Goal: Transaction & Acquisition: Purchase product/service

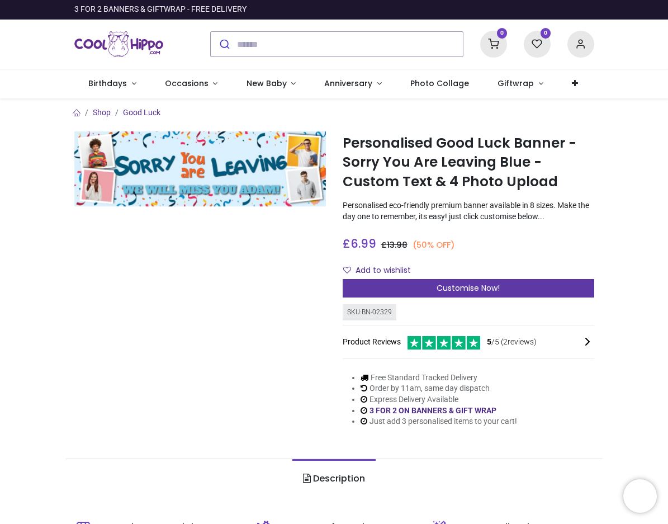
click at [464, 287] on span "Customise Now!" at bounding box center [468, 287] width 63 height 11
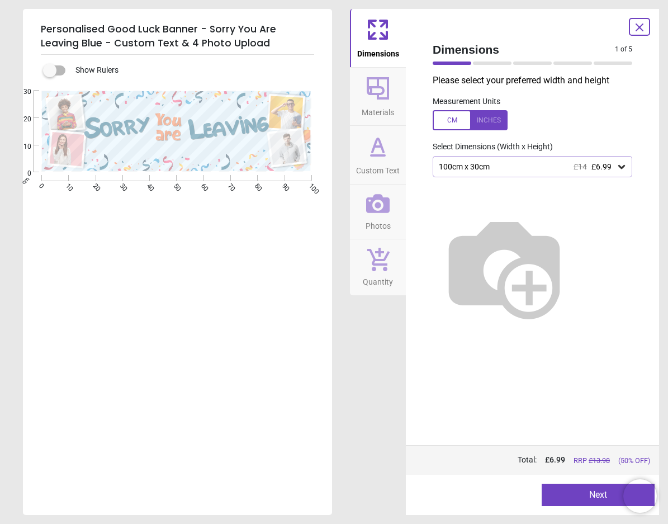
click at [625, 169] on icon at bounding box center [621, 166] width 11 height 11
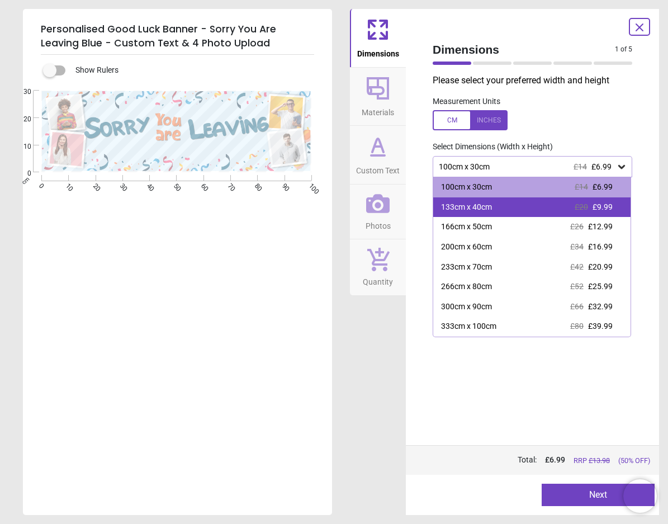
click at [609, 205] on span "£9.99" at bounding box center [603, 206] width 20 height 9
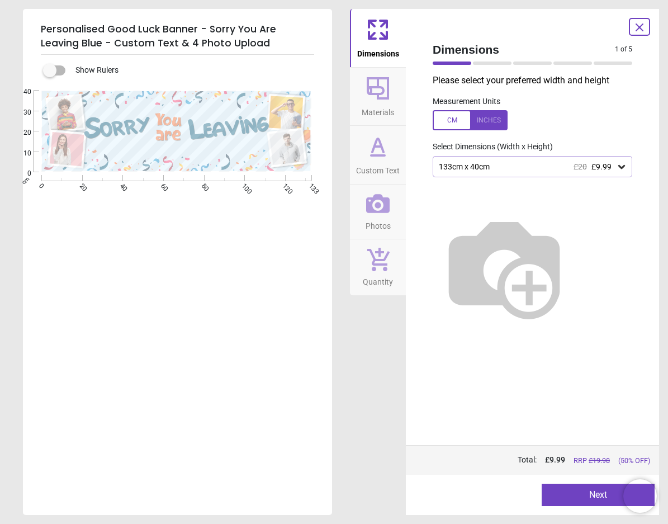
click at [626, 168] on icon at bounding box center [621, 166] width 11 height 11
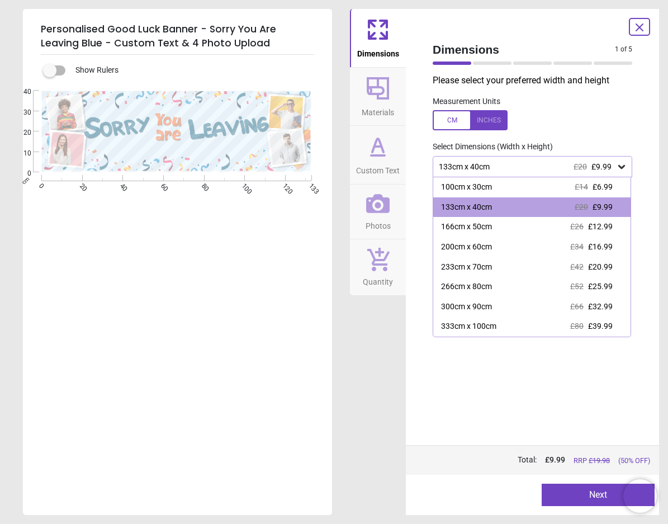
drag, startPoint x: 550, startPoint y: 186, endPoint x: 543, endPoint y: 186, distance: 6.2
click at [545, 186] on div "100cm x 30cm £14 £6.99" at bounding box center [531, 187] width 197 height 20
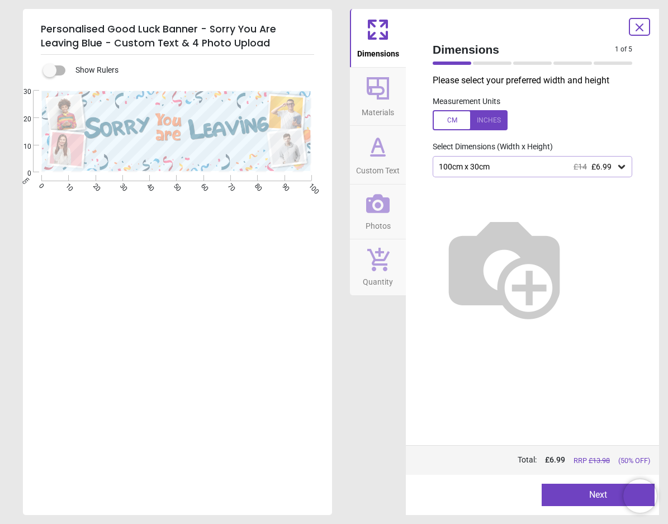
click at [383, 100] on icon at bounding box center [378, 88] width 27 height 27
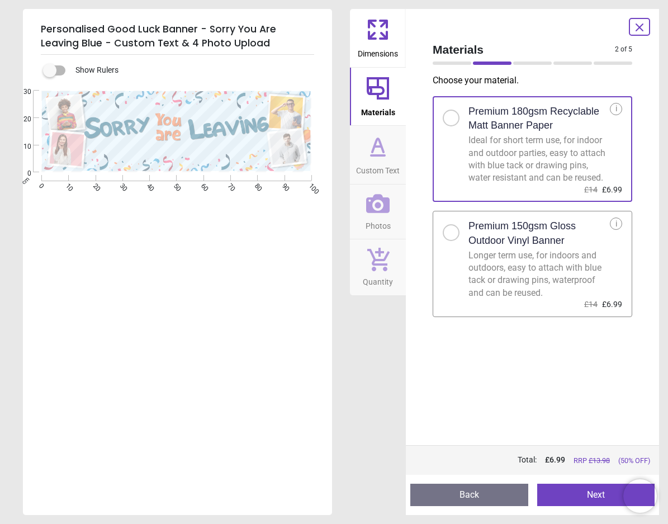
click at [377, 154] on icon at bounding box center [378, 146] width 27 height 27
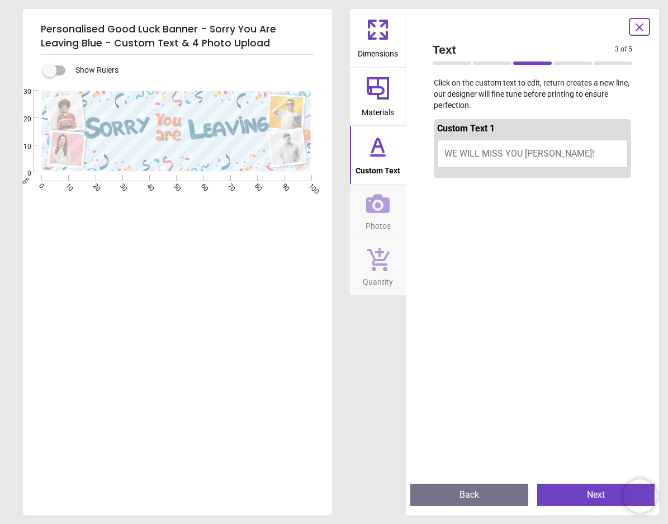
click at [559, 154] on button "WE WILL MISS YOU ADAM!" at bounding box center [532, 154] width 191 height 28
click at [128, 152] on textarea at bounding box center [177, 153] width 177 height 11
type textarea "*"
type textarea "**********"
click at [380, 216] on span "Photos" at bounding box center [378, 223] width 25 height 17
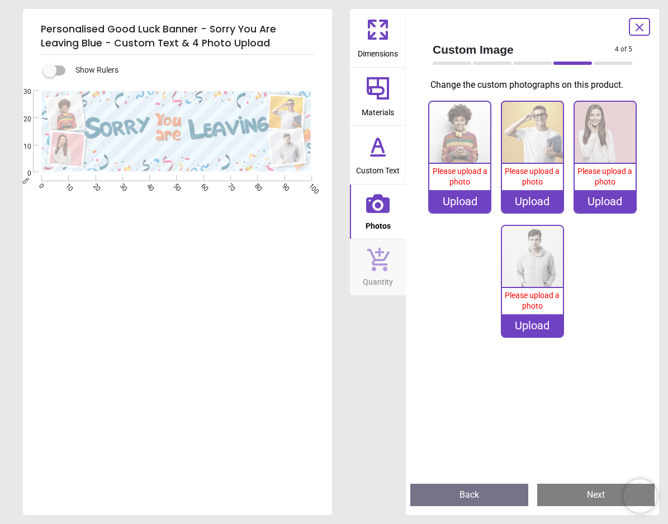
click at [470, 240] on div "0% Please upload a photo Upload 0% Please upload a photo Upload 0% Please uploa…" at bounding box center [532, 225] width 217 height 248
click at [460, 201] on div "Upload" at bounding box center [459, 201] width 61 height 22
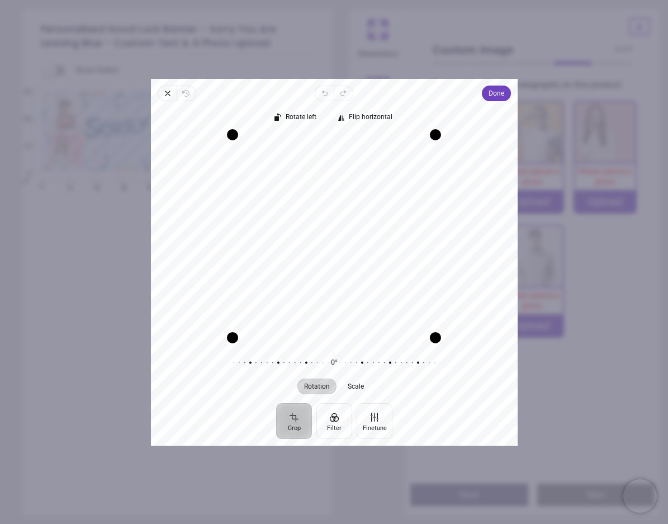
drag, startPoint x: 435, startPoint y: 339, endPoint x: 444, endPoint y: 329, distance: 13.9
click at [444, 329] on div "Recenter" at bounding box center [334, 236] width 349 height 204
click at [496, 90] on span "Done" at bounding box center [496, 93] width 16 height 13
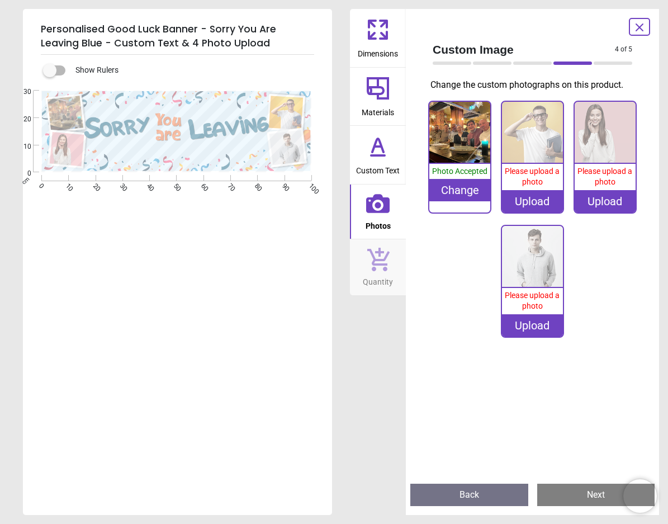
click at [533, 202] on div "Upload" at bounding box center [532, 201] width 61 height 22
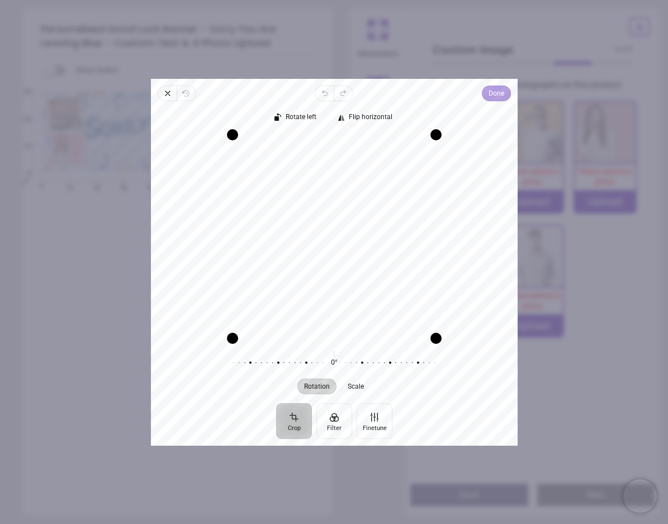
click at [503, 93] on span "Done" at bounding box center [496, 93] width 16 height 13
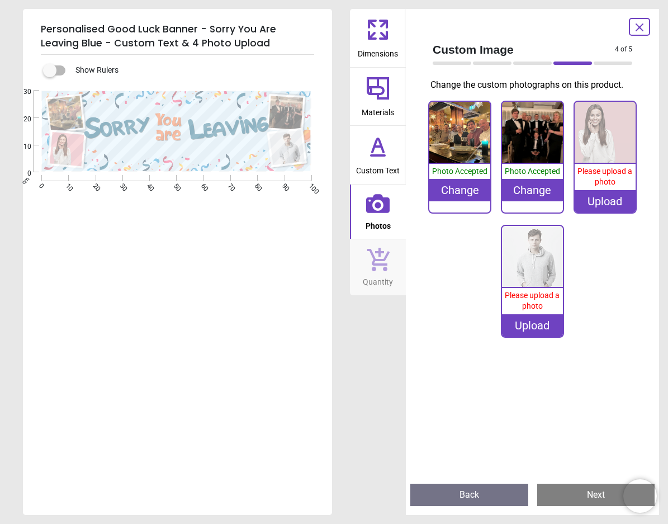
click at [610, 203] on div "Upload" at bounding box center [605, 201] width 61 height 22
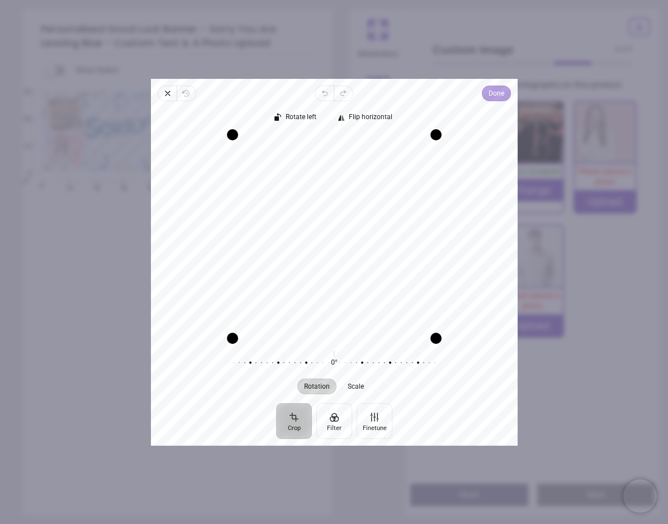
click at [499, 95] on span "Done" at bounding box center [496, 93] width 16 height 13
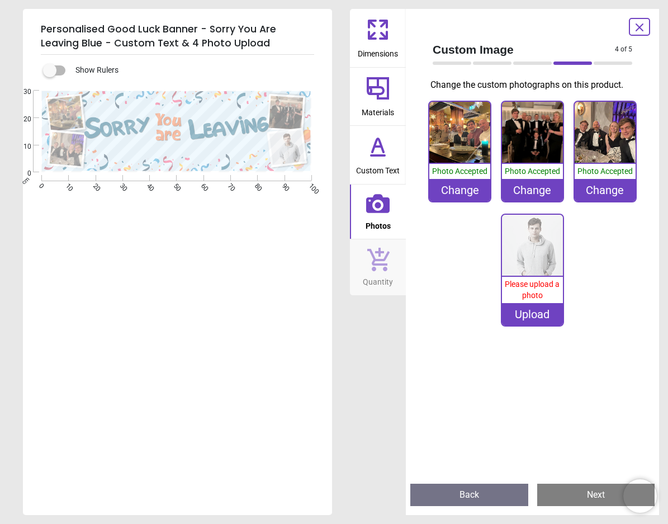
click at [531, 316] on div "Upload" at bounding box center [532, 314] width 61 height 22
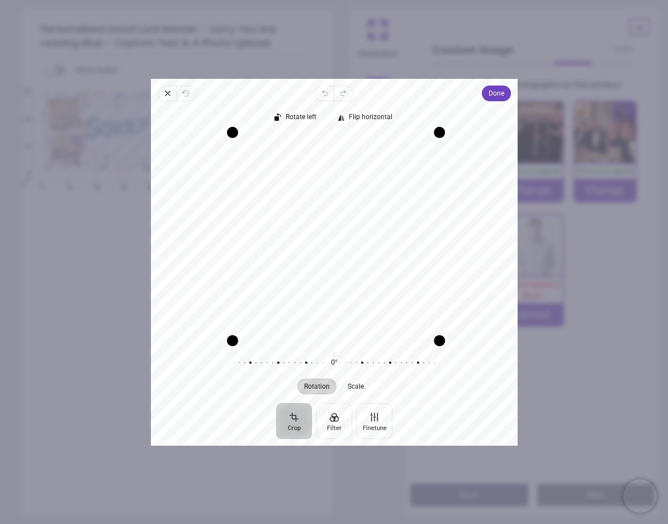
drag, startPoint x: 438, startPoint y: 248, endPoint x: 456, endPoint y: 259, distance: 20.8
click at [456, 259] on div "Recenter" at bounding box center [334, 236] width 349 height 204
click at [356, 387] on span "Scale" at bounding box center [356, 385] width 16 height 7
drag, startPoint x: 437, startPoint y: 338, endPoint x: 447, endPoint y: 333, distance: 11.3
click at [447, 333] on div "Recenter" at bounding box center [334, 236] width 349 height 204
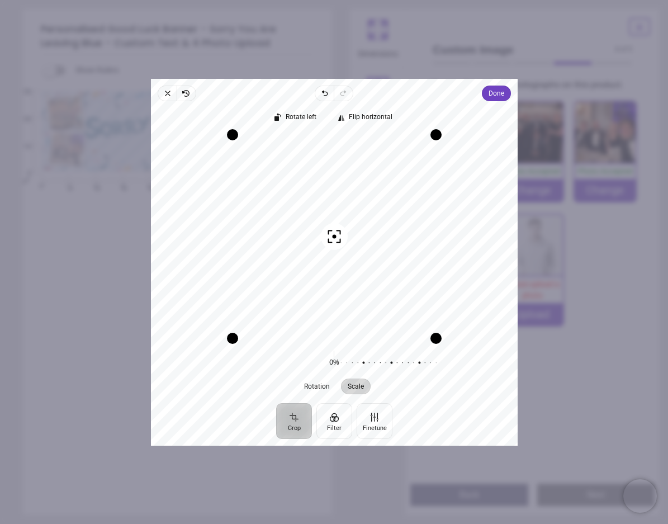
drag, startPoint x: 335, startPoint y: 353, endPoint x: 338, endPoint y: 360, distance: 7.0
click at [338, 360] on div at bounding box center [441, 362] width 215 height 31
drag, startPoint x: 231, startPoint y: 214, endPoint x: 226, endPoint y: 195, distance: 19.8
click at [226, 195] on div "Drag edge l" at bounding box center [230, 237] width 11 height 206
click at [376, 418] on button "Finetune" at bounding box center [374, 421] width 36 height 36
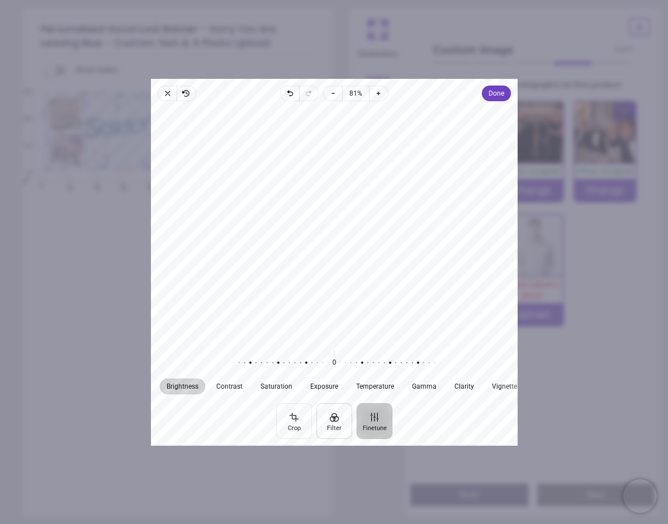
click at [329, 419] on button "Filter" at bounding box center [334, 421] width 36 height 36
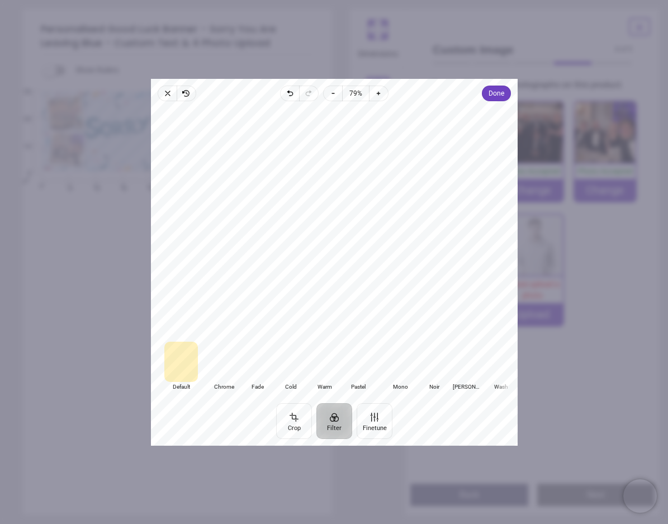
click at [400, 361] on div at bounding box center [400, 362] width 34 height 40
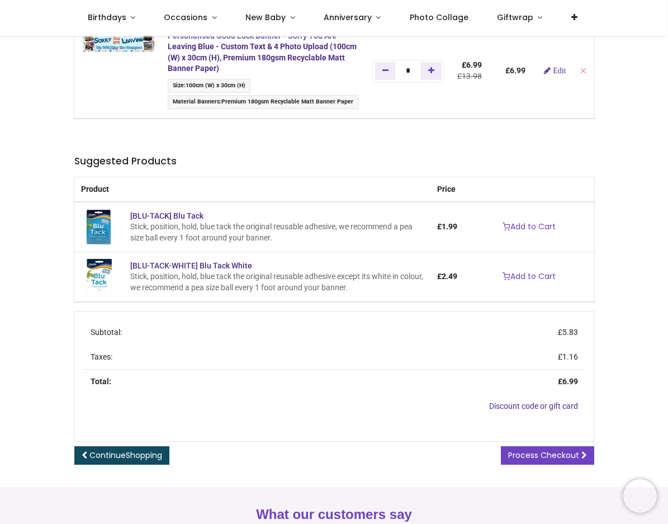
scroll to position [168, 0]
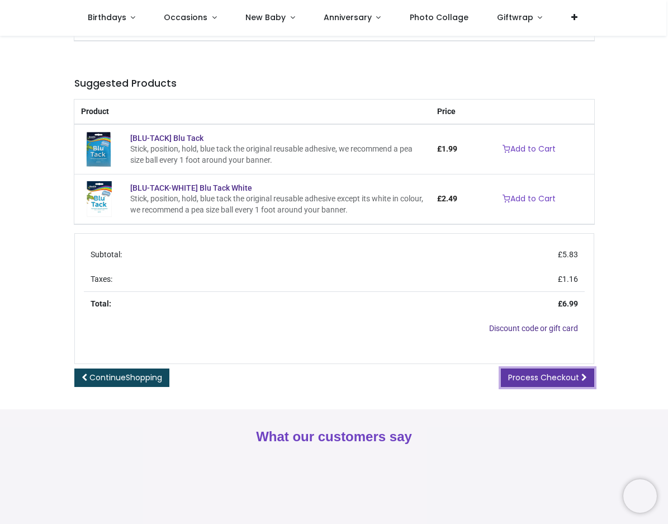
click at [556, 376] on span "Process Checkout" at bounding box center [543, 377] width 71 height 11
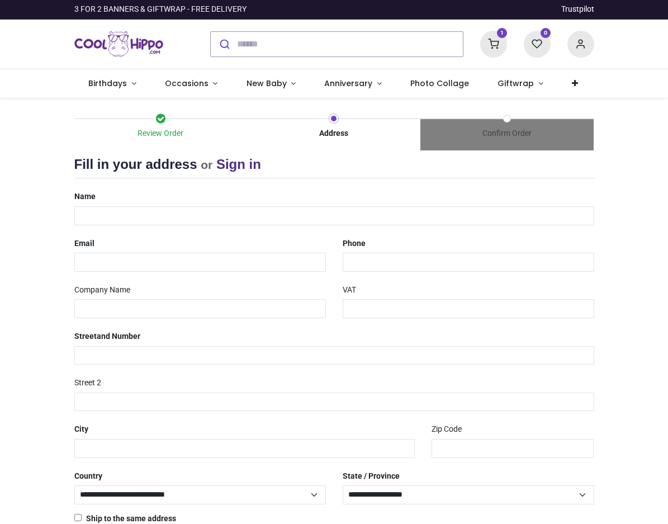
select select "***"
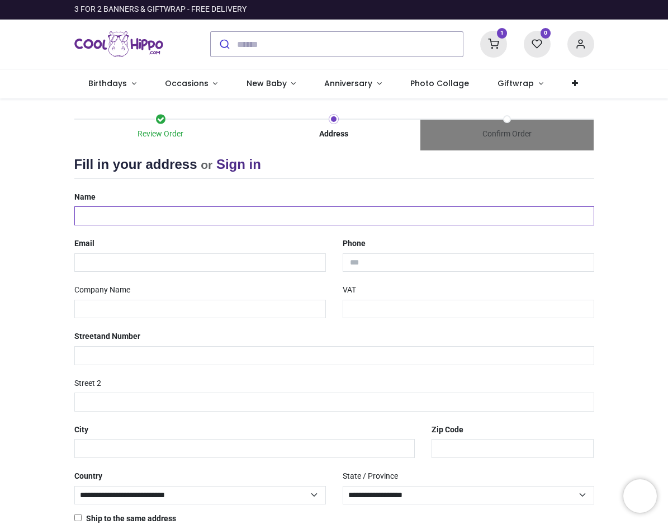
drag, startPoint x: 225, startPoint y: 217, endPoint x: 220, endPoint y: 211, distance: 7.5
click at [225, 217] on input "text" at bounding box center [334, 215] width 520 height 19
type input "******"
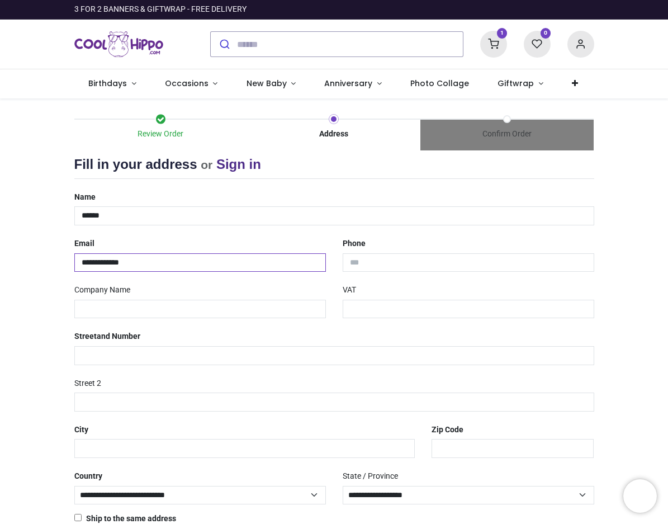
type input "**********"
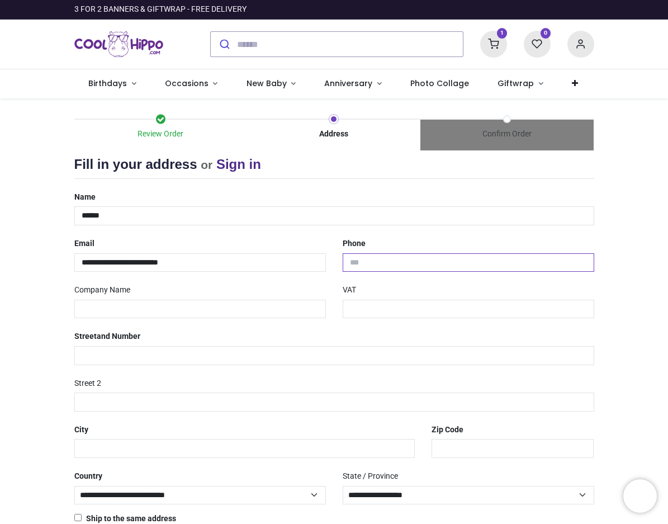
click at [385, 269] on input "tel" at bounding box center [469, 262] width 252 height 19
type input "**********"
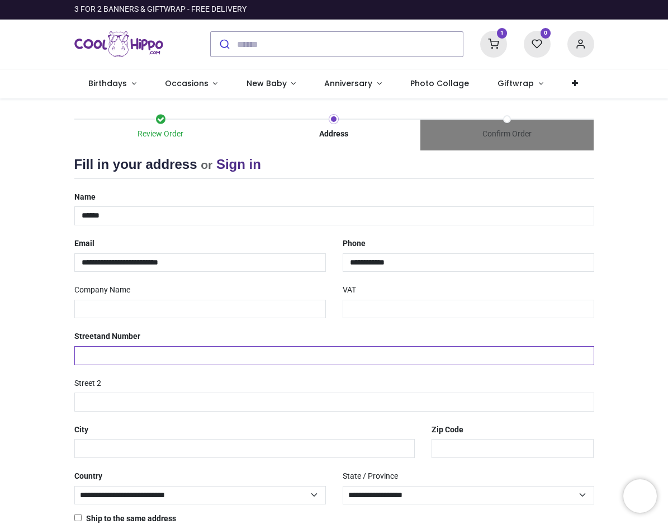
click at [229, 357] on input "text" at bounding box center [334, 355] width 520 height 19
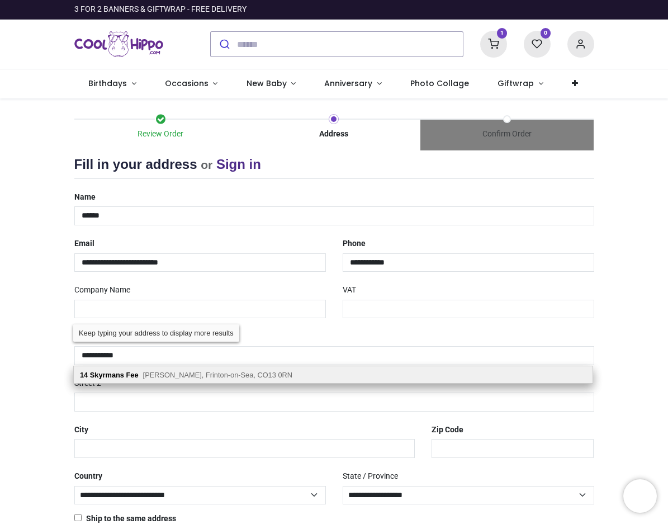
click at [223, 374] on span "Kirby Cross, Frinton-on-Sea, CO13 0RN" at bounding box center [217, 375] width 149 height 8
type input "**********"
type input "********"
select select "***"
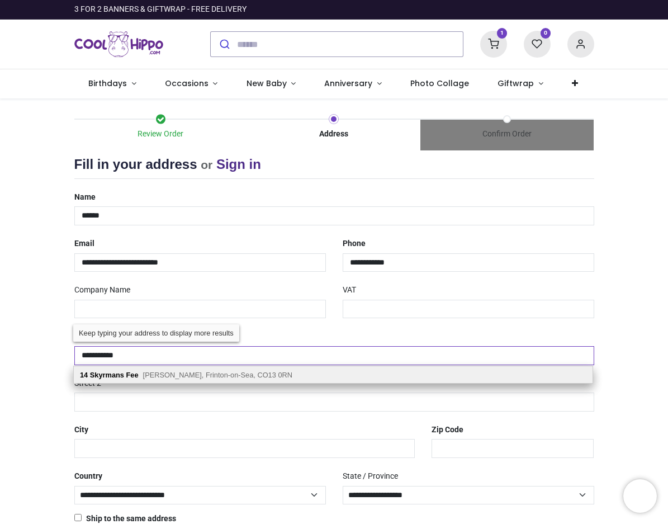
select select "***"
type input "**********"
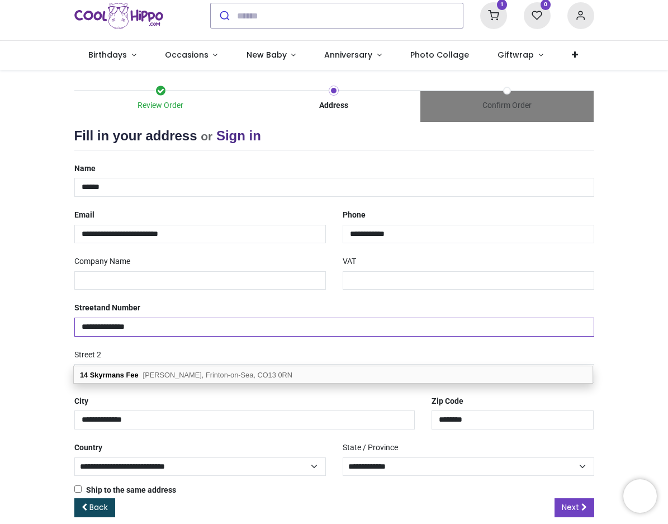
scroll to position [44, 0]
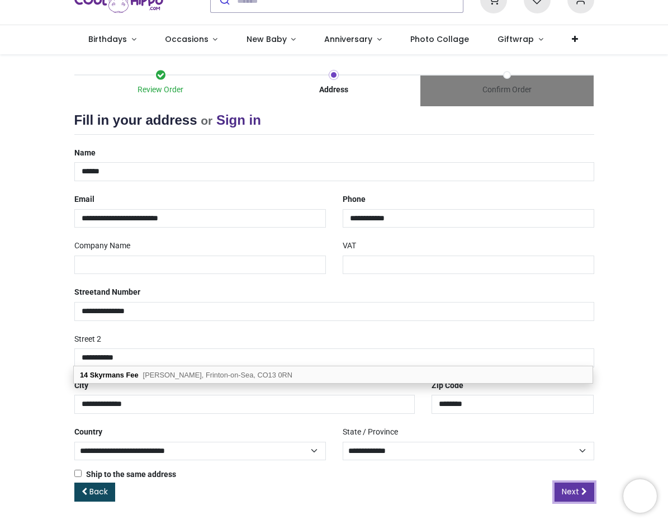
click at [574, 490] on span "Next" at bounding box center [570, 491] width 17 height 11
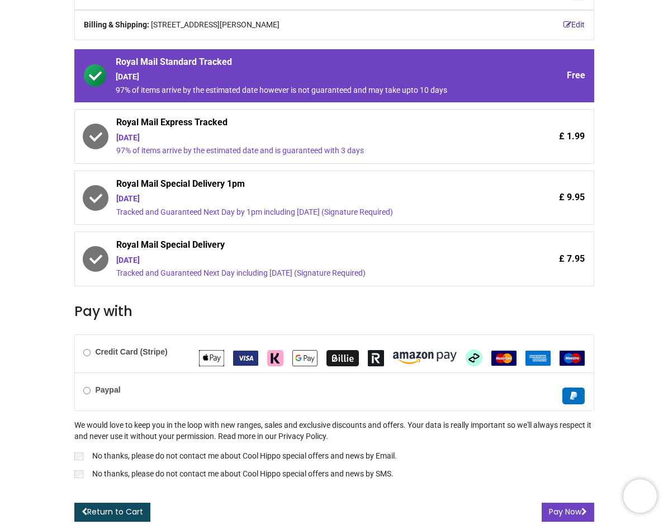
scroll to position [173, 0]
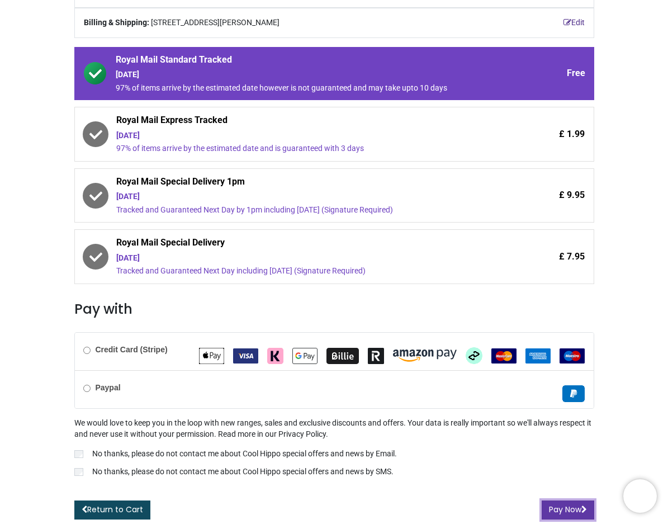
click at [563, 508] on button "Pay Now" at bounding box center [568, 509] width 53 height 19
